Goal: Find specific page/section: Find specific page/section

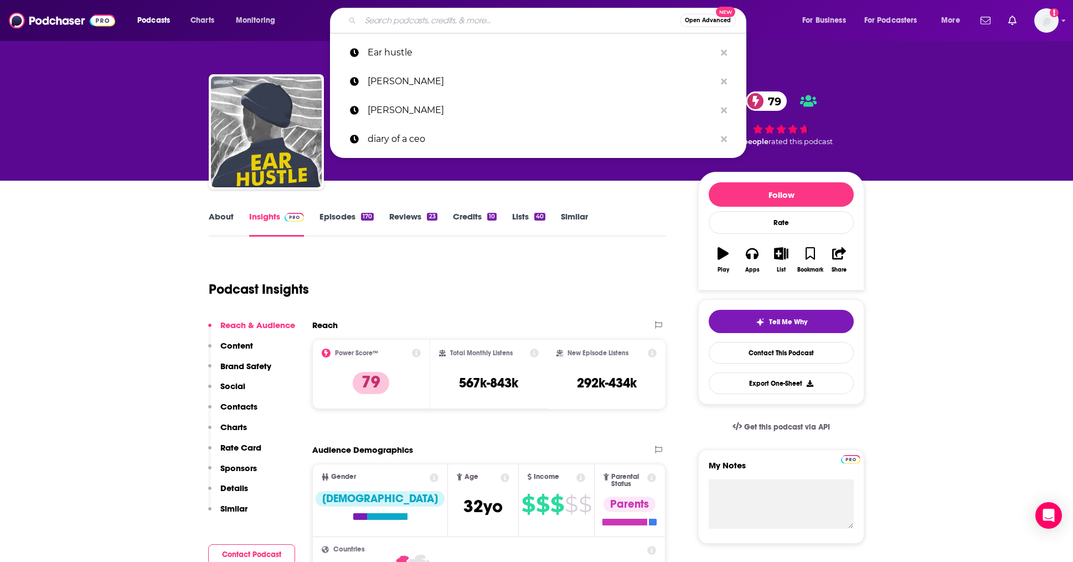
click at [464, 25] on input "Search podcasts, credits, & more..." at bounding box center [521, 21] width 320 height 18
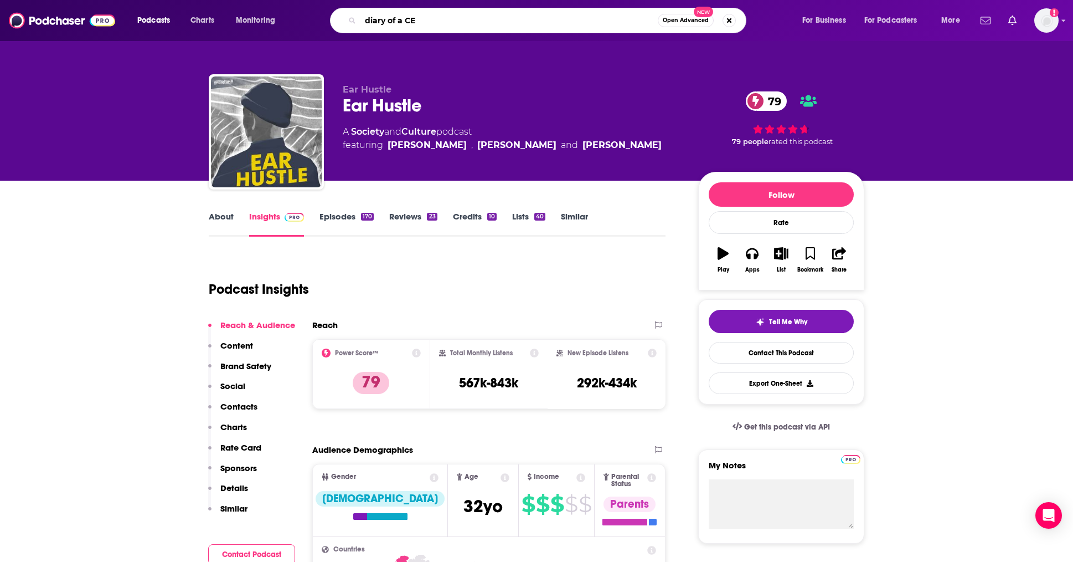
type input "diary of a CEO"
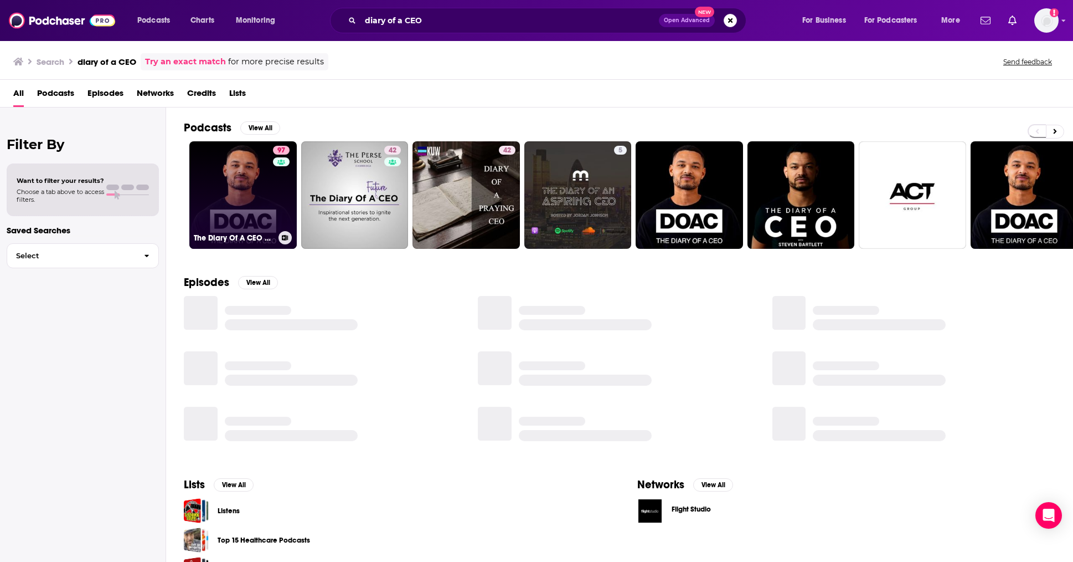
click at [243, 193] on link "97 The Diary Of A CEO with [PERSON_NAME]" at bounding box center [242, 194] width 107 height 107
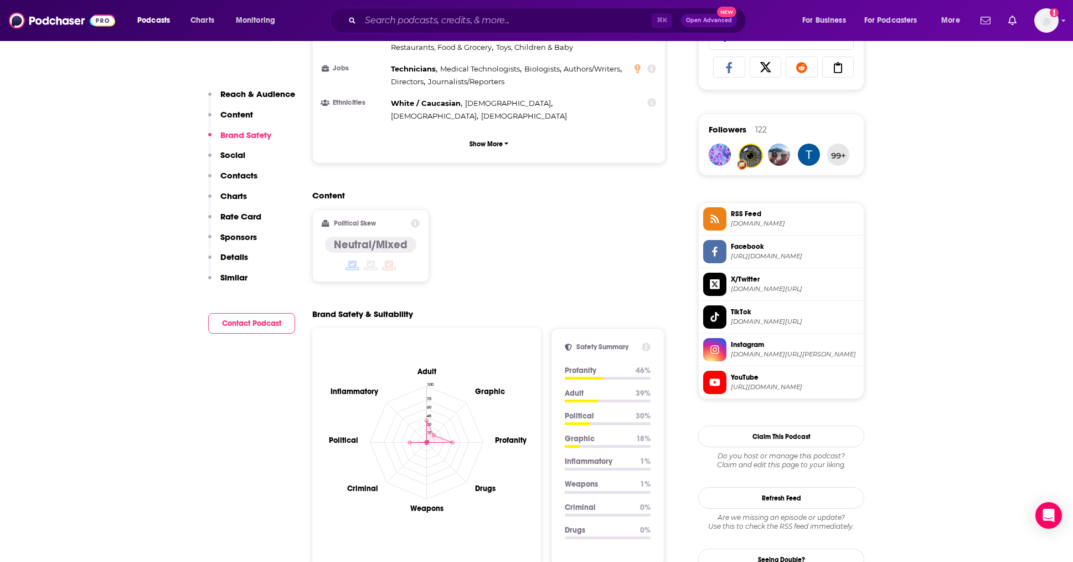
scroll to position [1031, 0]
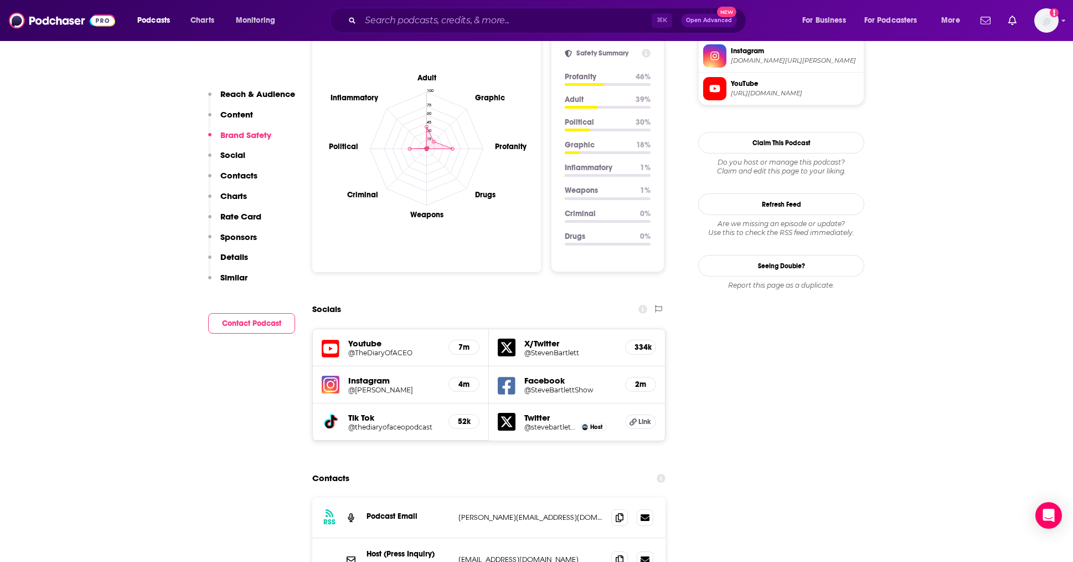
click at [243, 197] on p "Charts" at bounding box center [233, 196] width 27 height 11
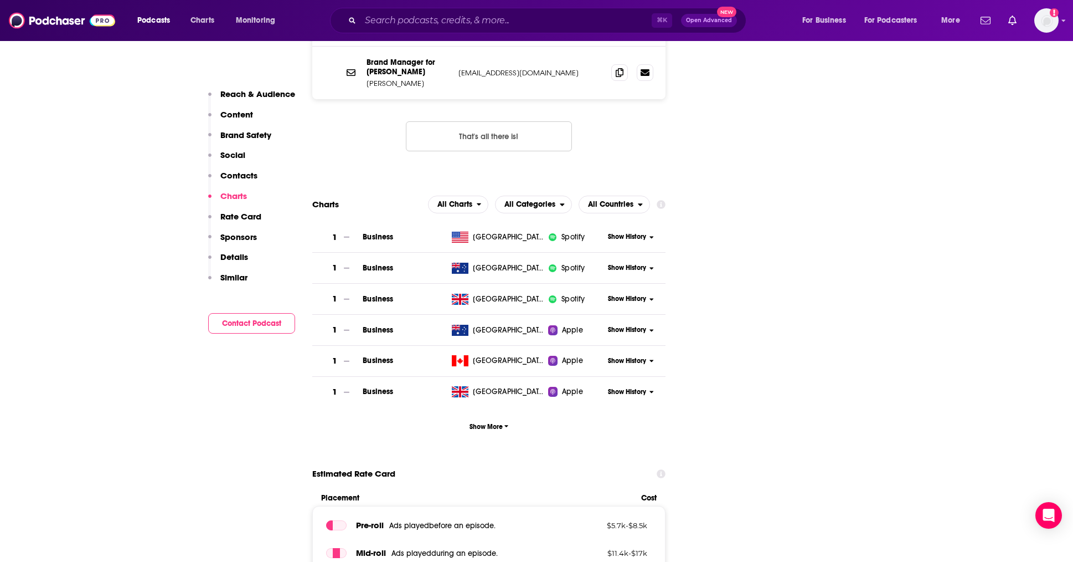
click at [241, 180] on p "Contacts" at bounding box center [238, 175] width 37 height 11
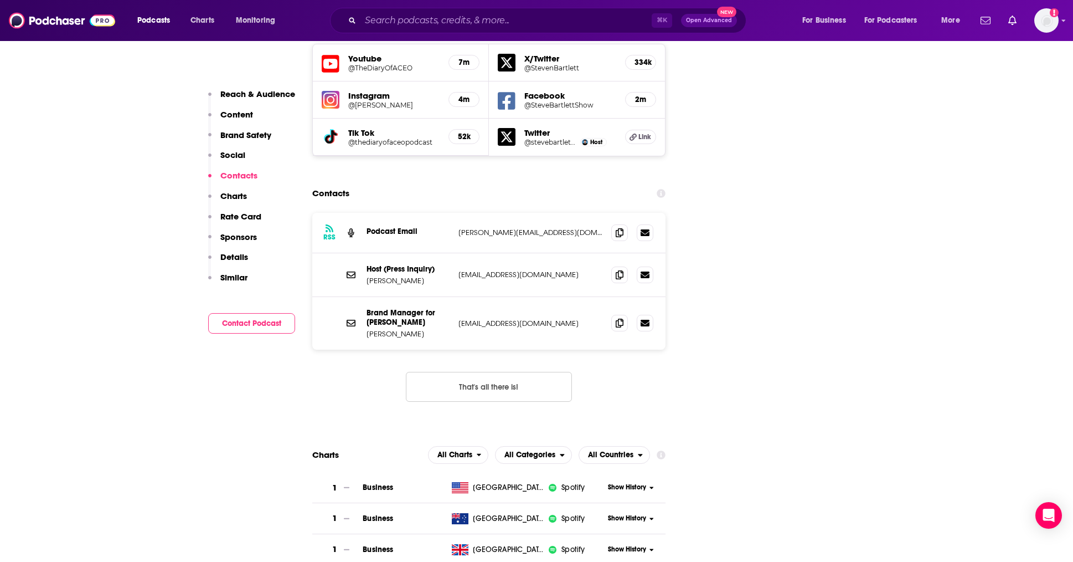
scroll to position [1302, 0]
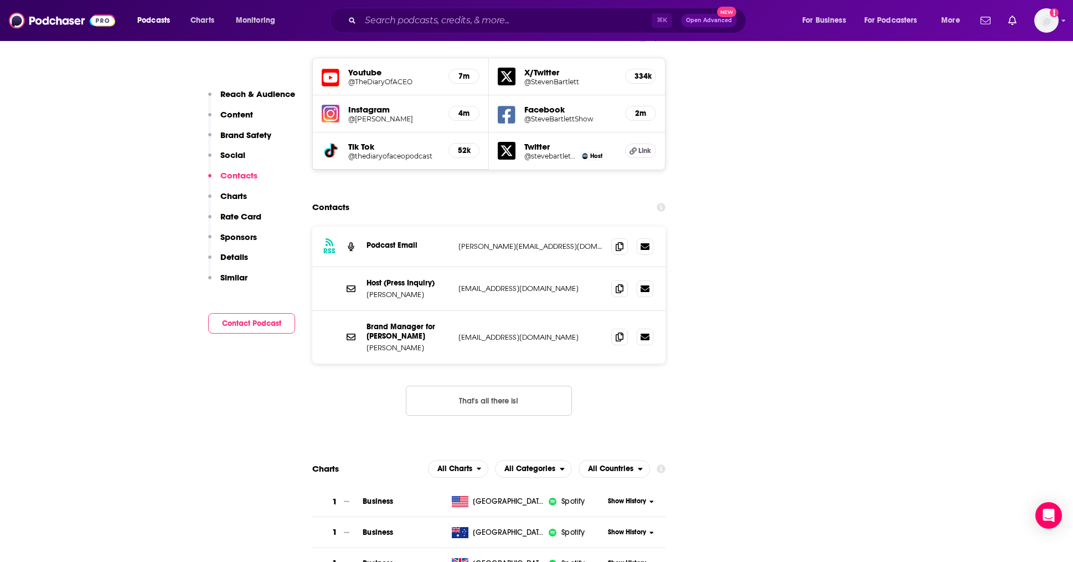
click at [500, 386] on button "That's all there is!" at bounding box center [489, 401] width 166 height 30
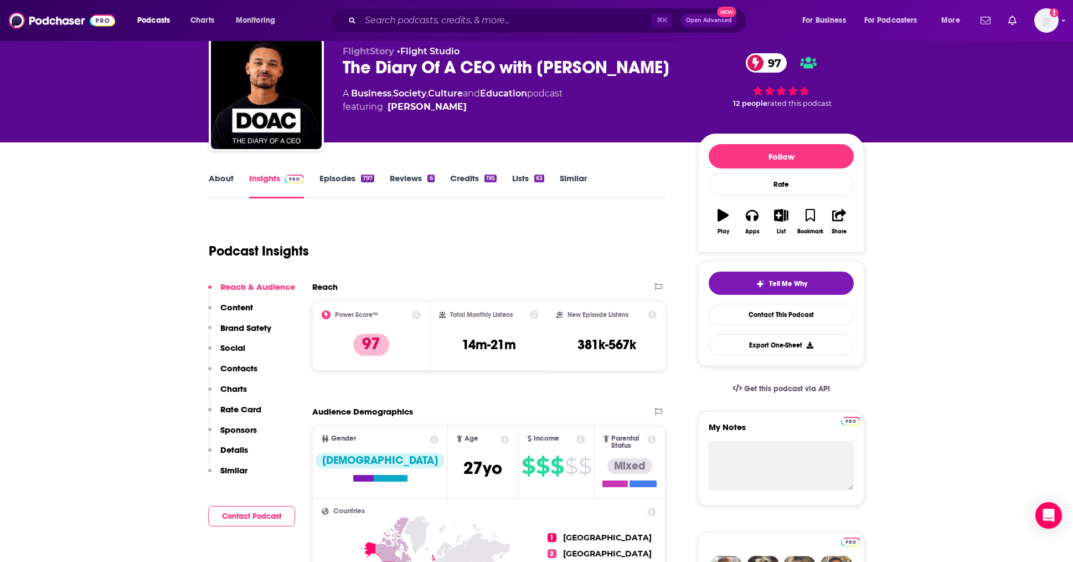
scroll to position [35, 0]
